Goal: Task Accomplishment & Management: Manage account settings

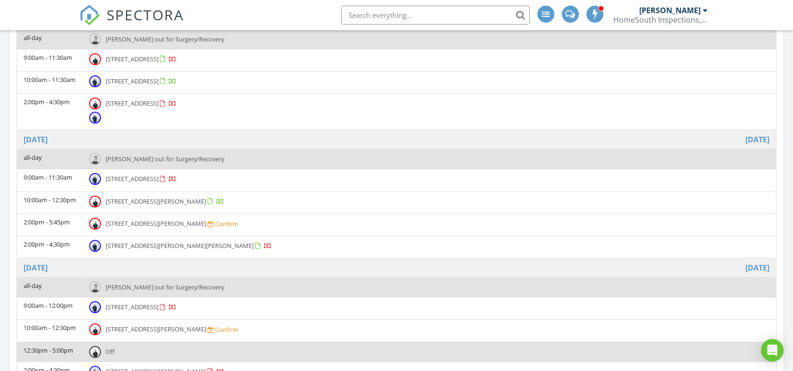
scroll to position [482, 0]
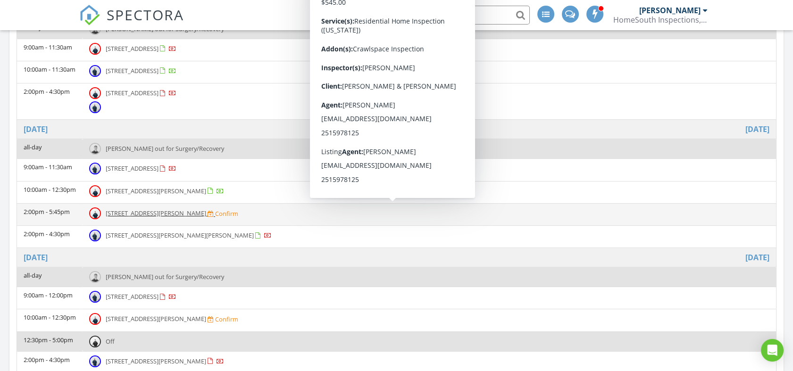
click at [119, 210] on span "400 N Pine St, Foley 36535" at bounding box center [156, 213] width 100 height 8
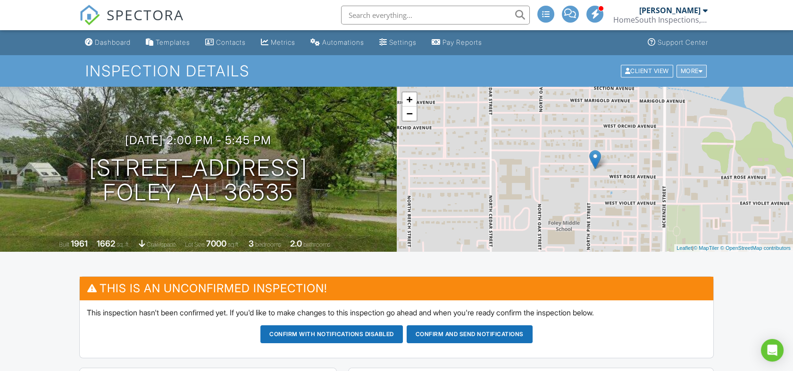
click at [703, 71] on div "More" at bounding box center [692, 71] width 31 height 13
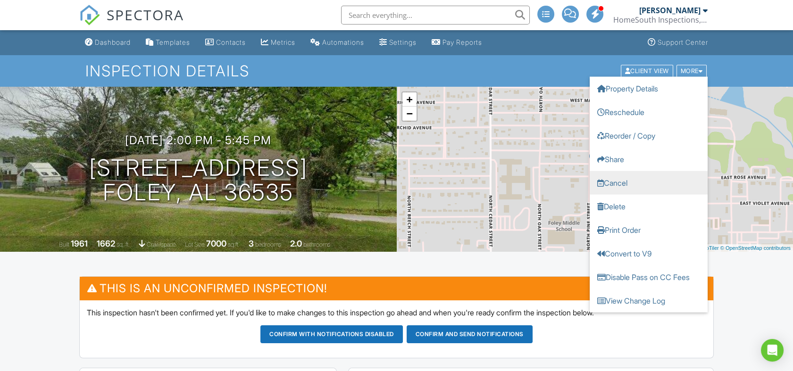
click at [614, 180] on link "Cancel" at bounding box center [649, 183] width 118 height 24
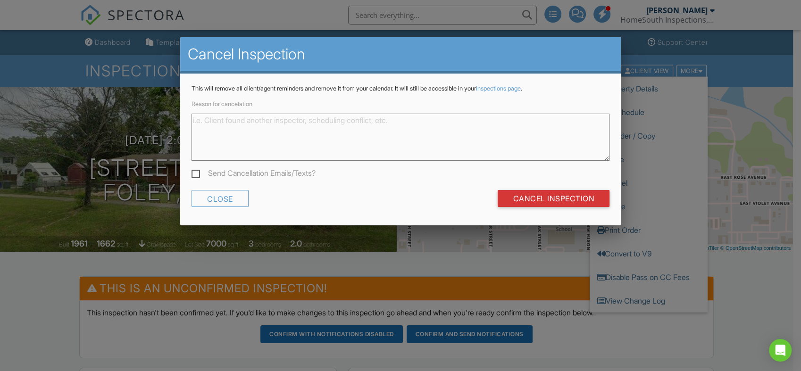
click at [669, 132] on div at bounding box center [400, 185] width 801 height 464
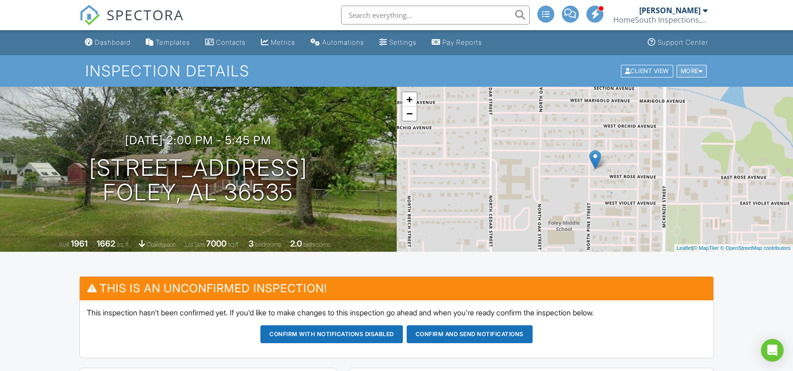
click at [694, 73] on div "More" at bounding box center [692, 71] width 31 height 13
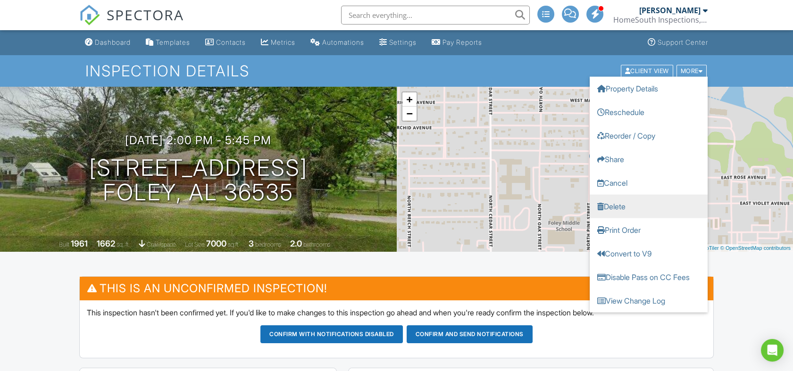
click at [627, 202] on link "Delete" at bounding box center [649, 206] width 118 height 24
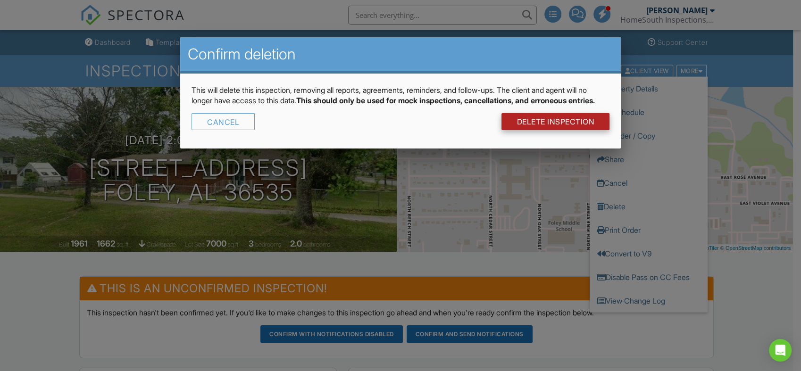
click at [568, 130] on link "DELETE Inspection" at bounding box center [556, 121] width 108 height 17
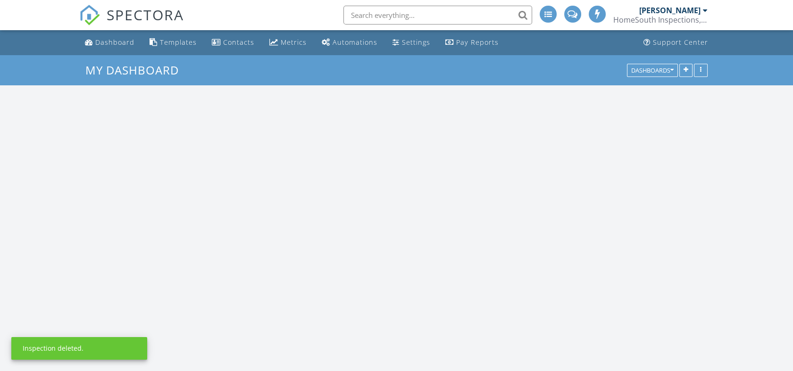
scroll to position [945, 810]
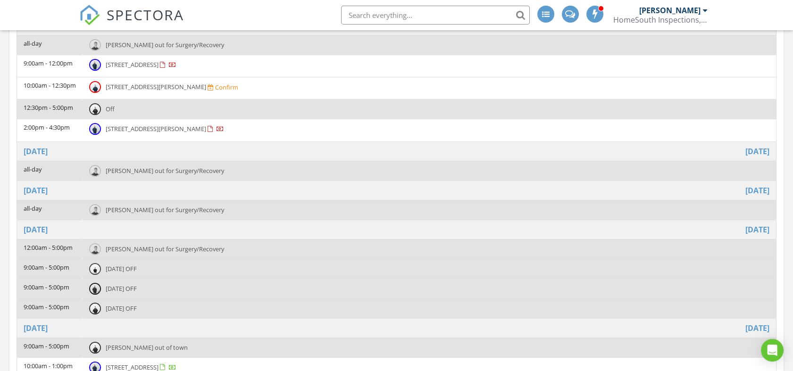
scroll to position [508, 0]
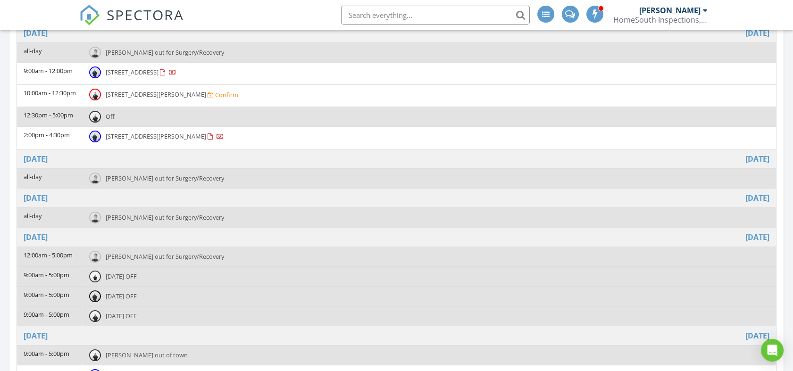
drag, startPoint x: 11, startPoint y: 275, endPoint x: 4, endPoint y: 293, distance: 19.5
click at [4, 293] on div "Today All Inspectors 9:00 am 28103 Perdido Beach Blvd C-702, Orange Beach, AL 3…" at bounding box center [396, 79] width 793 height 929
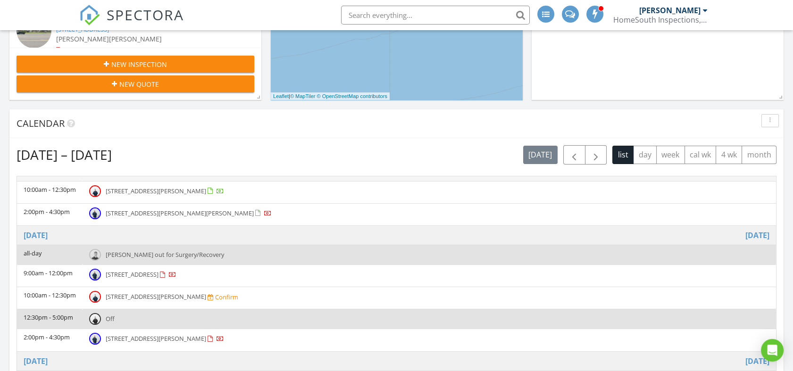
scroll to position [306, 0]
click at [594, 156] on span "button" at bounding box center [595, 155] width 11 height 11
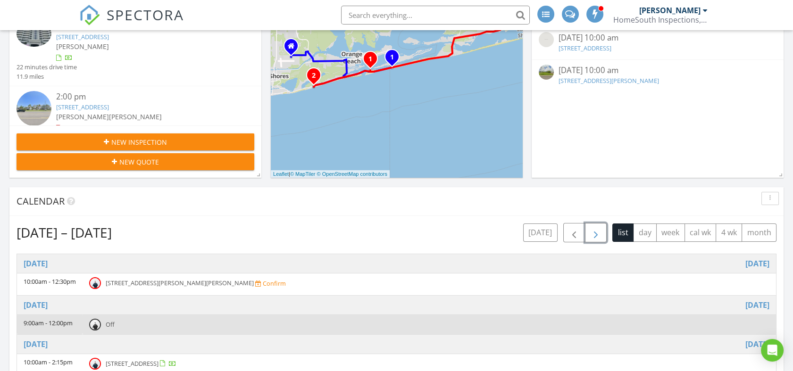
scroll to position [218, 0]
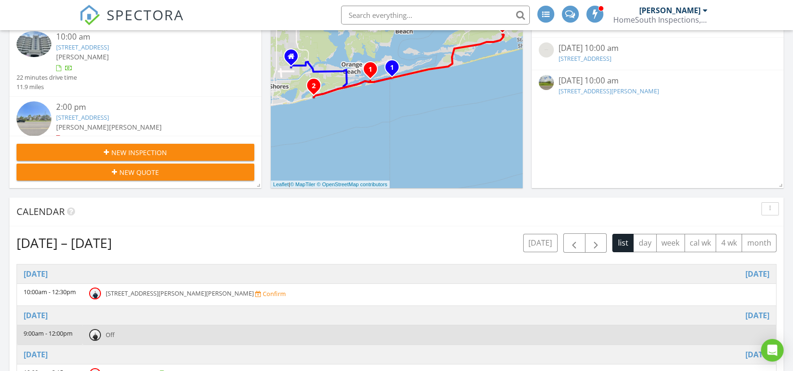
click at [406, 18] on input "text" at bounding box center [435, 15] width 189 height 19
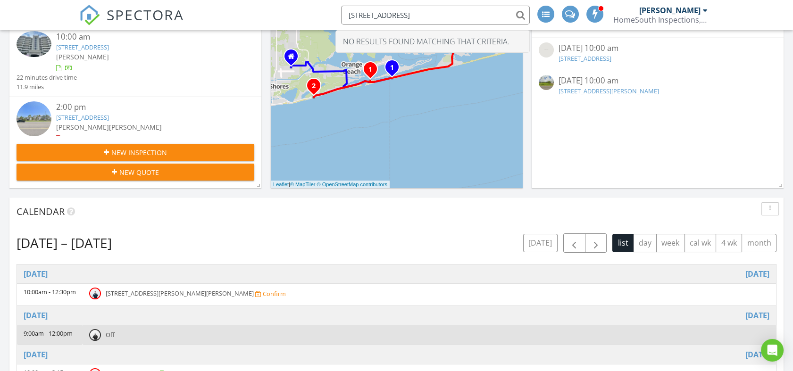
click at [440, 14] on input "534 e 1st ave gulf shores" at bounding box center [435, 15] width 189 height 19
type input "5"
type input "goggins"
